Goal: Task Accomplishment & Management: Use online tool/utility

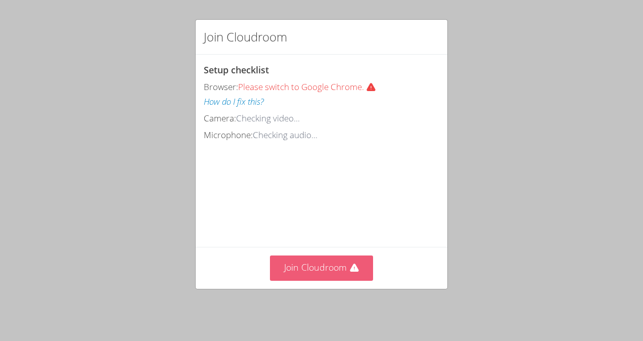
click at [311, 271] on button "Join Cloudroom" at bounding box center [322, 267] width 104 height 25
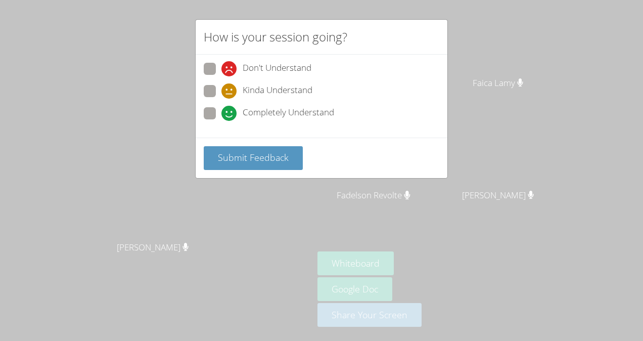
click at [303, 94] on span "Kinda Understand" at bounding box center [278, 90] width 70 height 15
click at [230, 94] on input "Kinda Understand" at bounding box center [225, 89] width 9 height 9
radio input "true"
click at [271, 163] on button "Submit Feedback" at bounding box center [253, 158] width 99 height 24
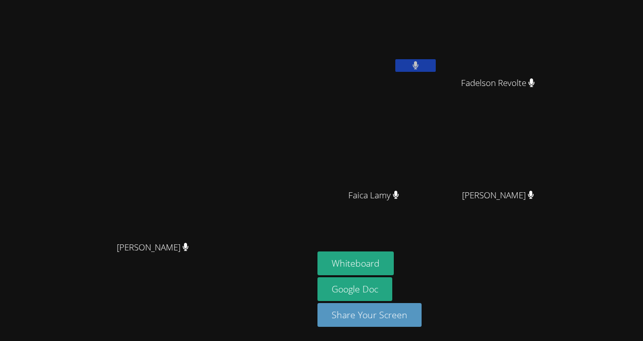
click at [438, 82] on div "[PERSON_NAME]" at bounding box center [377, 58] width 120 height 108
click at [436, 64] on button at bounding box center [415, 65] width 40 height 13
drag, startPoint x: 157, startPoint y: 268, endPoint x: 217, endPoint y: 274, distance: 61.0
click at [217, 274] on div "[PERSON_NAME]" at bounding box center [156, 256] width 305 height 40
